Goal: Find specific page/section: Find specific page/section

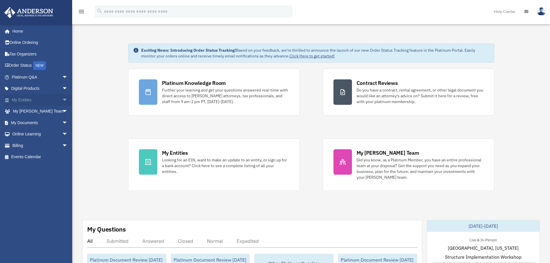
click at [62, 103] on span "arrow_drop_down" at bounding box center [68, 100] width 12 height 12
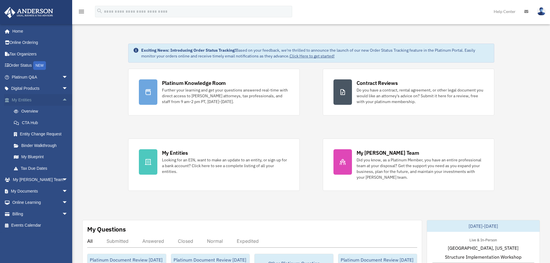
click at [62, 102] on span "arrow_drop_up" at bounding box center [68, 100] width 12 height 12
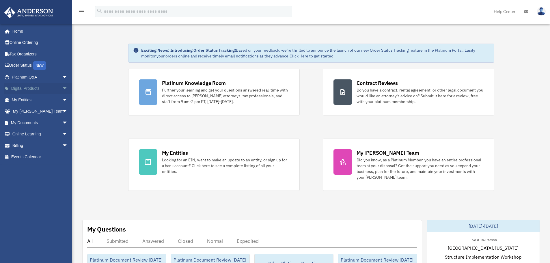
click at [62, 87] on span "arrow_drop_down" at bounding box center [68, 89] width 12 height 12
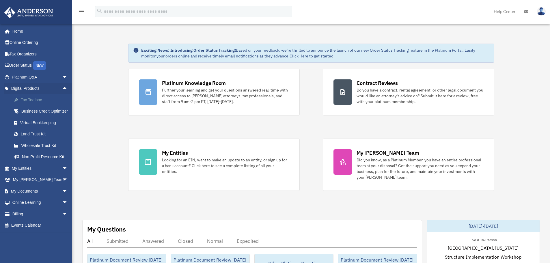
click at [51, 99] on div "Tax Toolbox" at bounding box center [44, 100] width 49 height 7
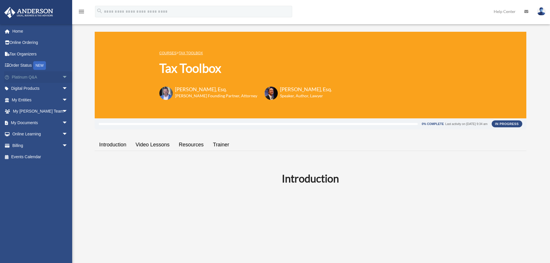
click at [62, 78] on span "arrow_drop_down" at bounding box center [68, 77] width 12 height 12
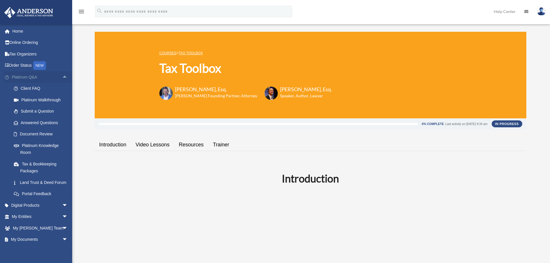
click at [62, 79] on span "arrow_drop_up" at bounding box center [68, 77] width 12 height 12
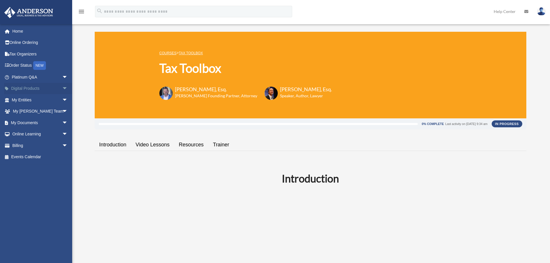
click at [62, 87] on span "arrow_drop_down" at bounding box center [68, 89] width 12 height 12
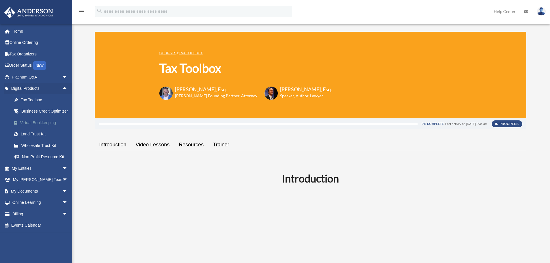
click at [47, 127] on div "Virtual Bookkeeping" at bounding box center [44, 122] width 49 height 7
